Goal: Book appointment/travel/reservation

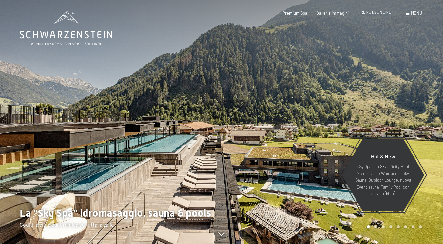
click at [367, 12] on span "PRENOTA ONLINE" at bounding box center [374, 12] width 33 height 5
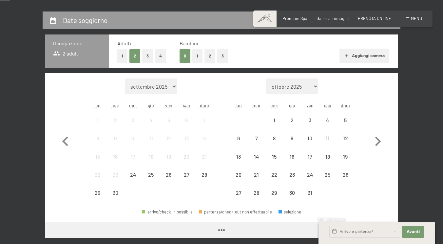
scroll to position [164, 0]
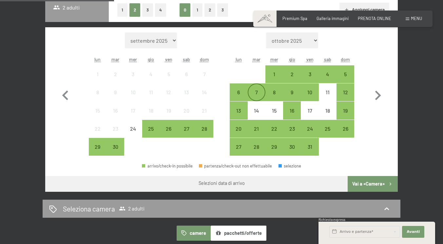
click at [254, 104] on div "7" at bounding box center [257, 98] width 16 height 16
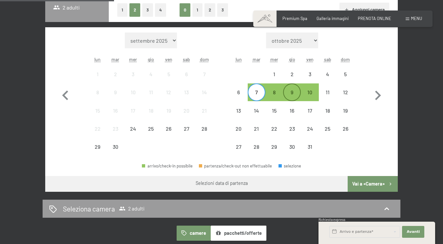
click at [292, 106] on div "9" at bounding box center [292, 98] width 16 height 16
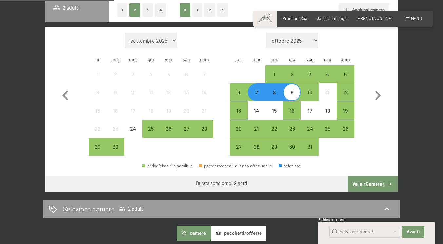
click at [383, 192] on button "Vai a «Camera»" at bounding box center [373, 184] width 50 height 16
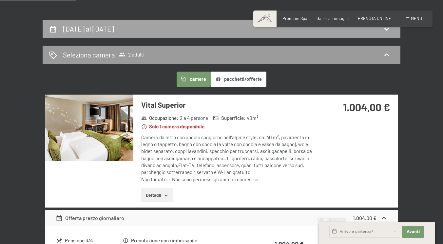
click at [161, 33] on div "[DATE] al [DATE]" at bounding box center [221, 29] width 345 height 10
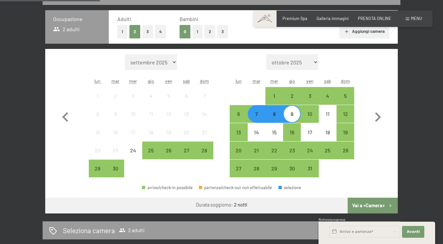
click at [277, 128] on div "8" at bounding box center [274, 119] width 16 height 16
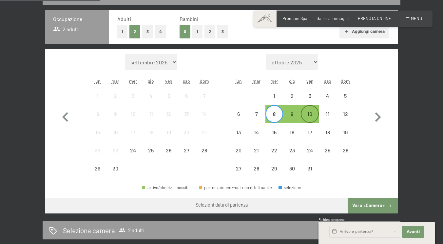
click at [312, 128] on div "10" at bounding box center [310, 119] width 16 height 16
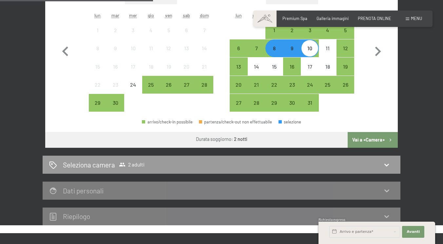
click at [384, 148] on button "Vai a «Camera»" at bounding box center [373, 140] width 50 height 16
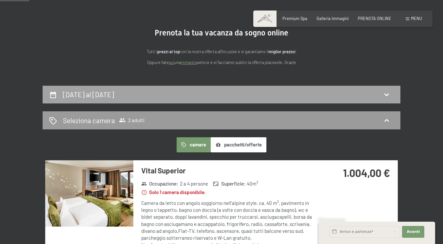
click at [155, 99] on div "[DATE] al [DATE]" at bounding box center [221, 95] width 345 height 10
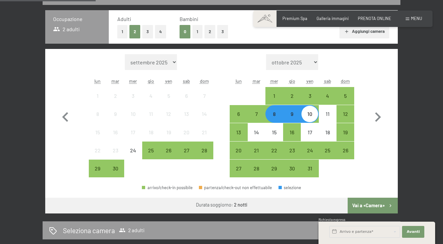
click at [290, 128] on div "9" at bounding box center [292, 119] width 16 height 16
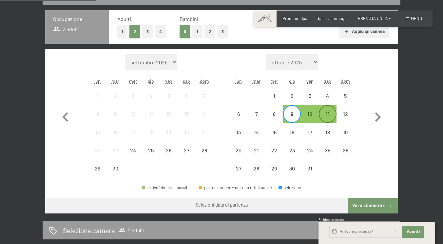
click at [328, 127] on div "11" at bounding box center [328, 119] width 16 height 16
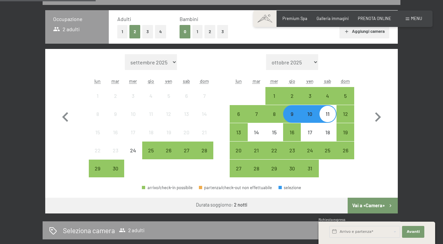
click at [388, 213] on button "Vai a «Camera»" at bounding box center [373, 205] width 50 height 16
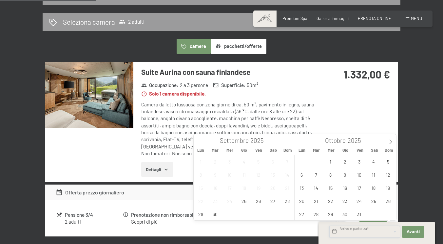
click at [372, 233] on input "text" at bounding box center [365, 232] width 71 height 12
click at [317, 178] on span "7" at bounding box center [316, 174] width 13 height 13
click at [346, 176] on span "9" at bounding box center [345, 174] width 13 height 13
type input "[DATE] - [DATE]"
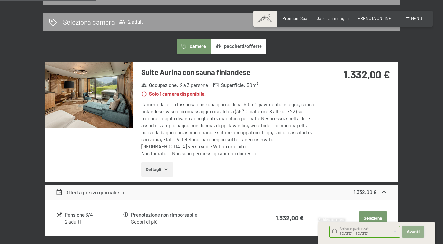
click at [411, 233] on span "Avanti" at bounding box center [413, 231] width 13 height 5
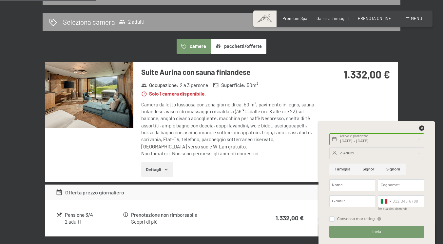
click at [406, 20] on span at bounding box center [408, 18] width 4 height 3
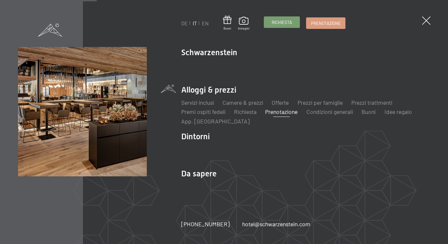
click at [293, 27] on link "Richiesta" at bounding box center [281, 22] width 35 height 11
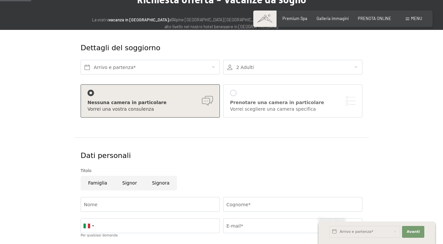
scroll to position [66, 0]
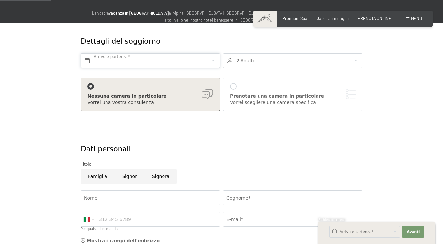
click at [146, 68] on input "text" at bounding box center [150, 60] width 139 height 15
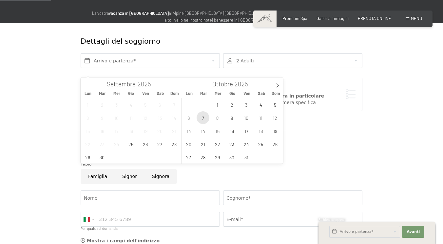
click at [200, 118] on span "7" at bounding box center [203, 117] width 13 height 13
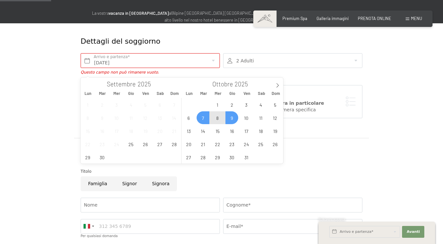
click at [236, 120] on span "9" at bounding box center [232, 117] width 13 height 13
type input "[DATE] - [DATE]"
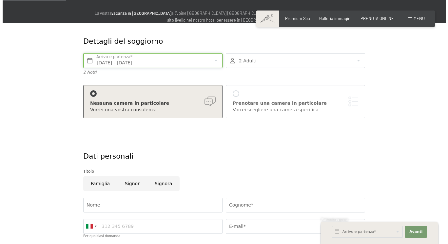
scroll to position [98, 0]
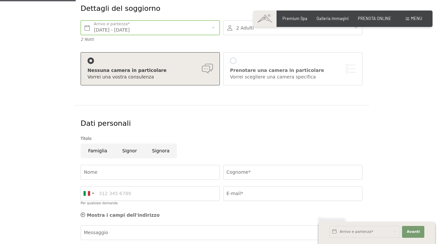
click at [292, 74] on div "Prenotare una camera in particolare" at bounding box center [293, 70] width 126 height 7
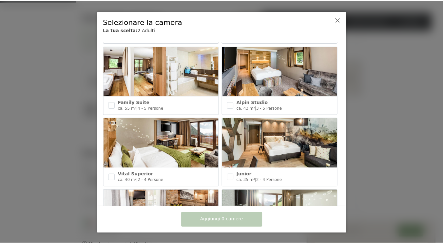
scroll to position [220, 0]
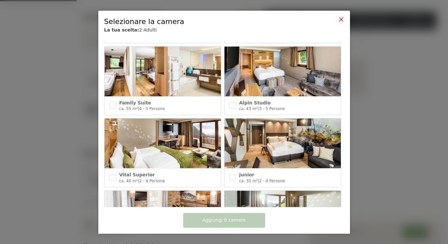
click at [342, 17] on icon at bounding box center [341, 18] width 5 height 5
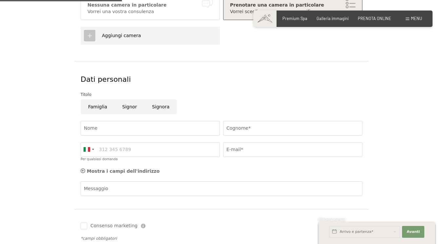
scroll to position [164, 0]
click at [148, 8] on div "Nessuna camera in particolare" at bounding box center [151, 5] width 126 height 7
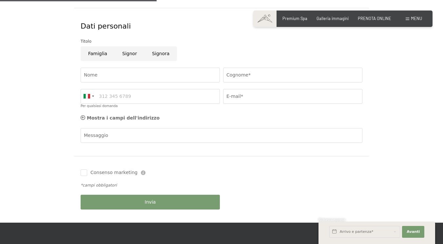
scroll to position [230, 0]
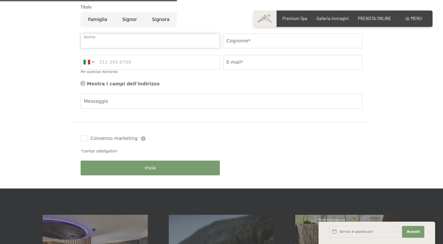
click at [128, 48] on input "Nome" at bounding box center [150, 40] width 139 height 15
click at [271, 46] on input "Cognome*" at bounding box center [292, 40] width 139 height 15
type input "lugli"
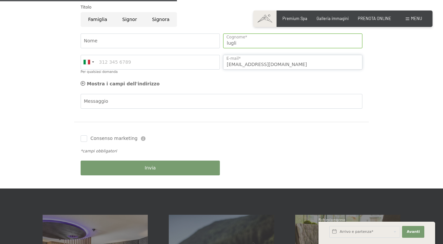
type input "saralu13@gmail.com"
click at [105, 175] on button "Invia" at bounding box center [150, 167] width 139 height 15
